Goal: Information Seeking & Learning: Understand process/instructions

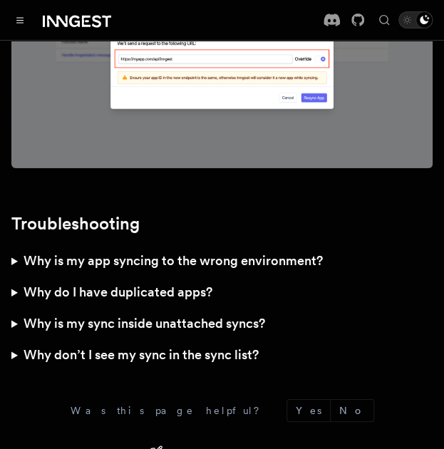
scroll to position [3749, 0]
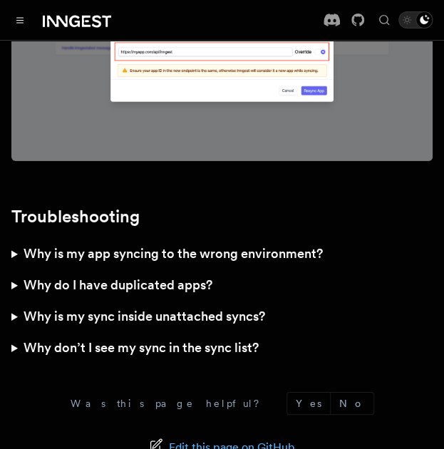
click at [13, 301] on summary "Why is my sync inside unattached syncs?" at bounding box center [221, 316] width 421 height 31
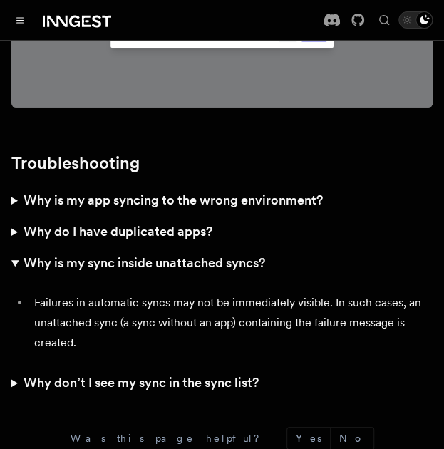
scroll to position [3803, 0]
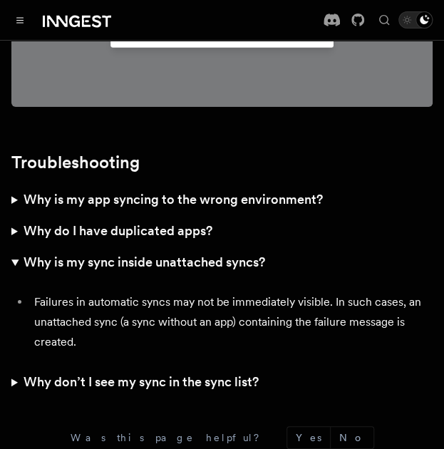
click at [13, 366] on summary "Why don’t I see my sync in the sync list?" at bounding box center [221, 381] width 421 height 31
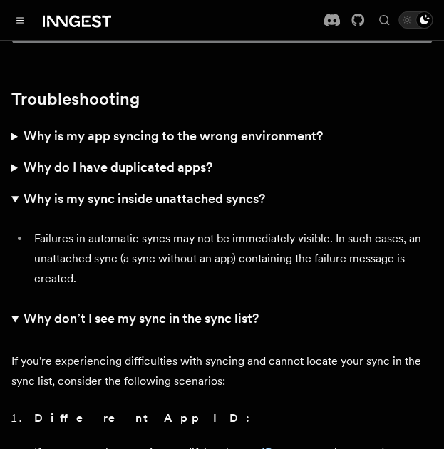
scroll to position [3872, 0]
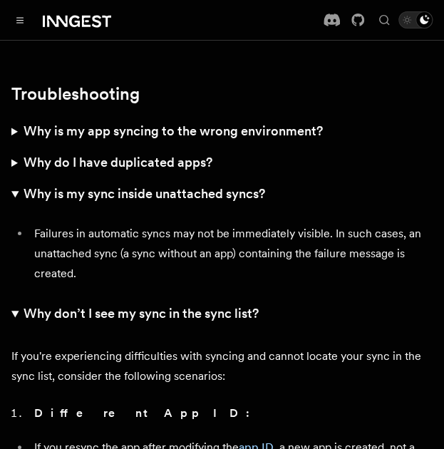
click at [11, 298] on summary "Why don’t I see my sync in the sync list?" at bounding box center [221, 313] width 421 height 31
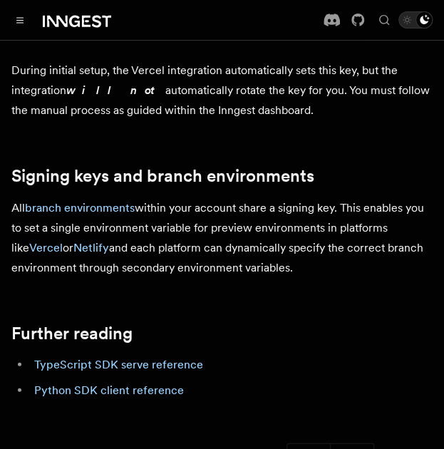
scroll to position [1969, 0]
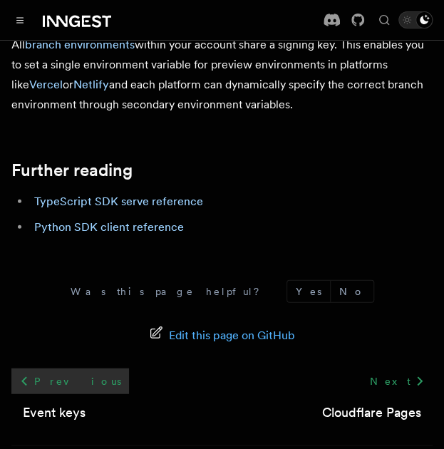
click at [56, 368] on link "Previous" at bounding box center [70, 381] width 118 height 26
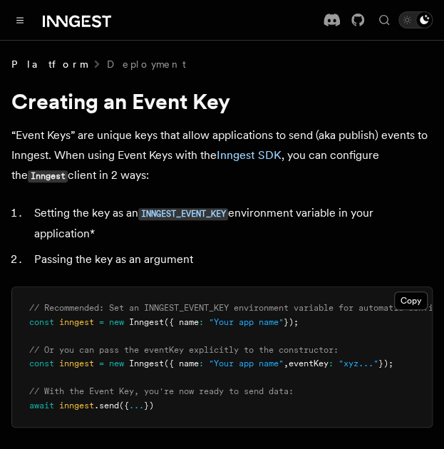
scroll to position [84, 0]
